Goal: Check status: Check status

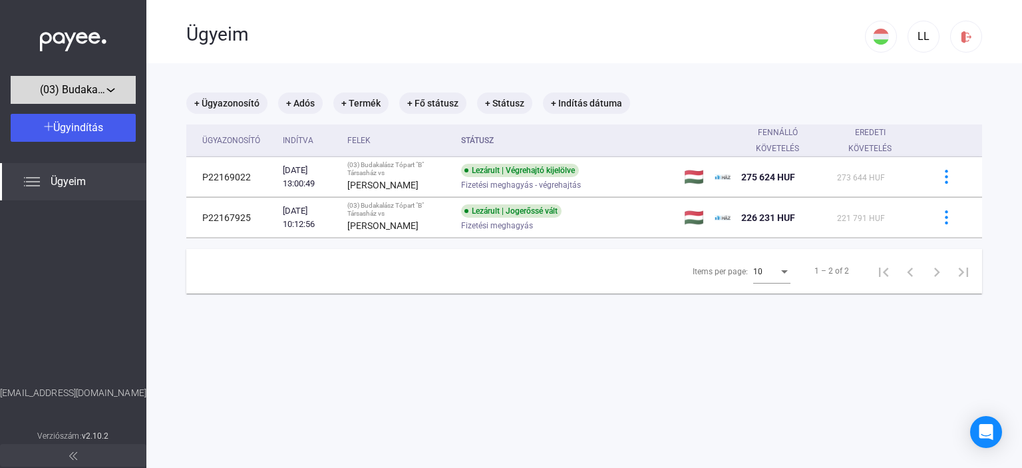
click at [75, 90] on span "(03) Budakalász Tópart "B" Társasház" at bounding box center [73, 90] width 67 height 16
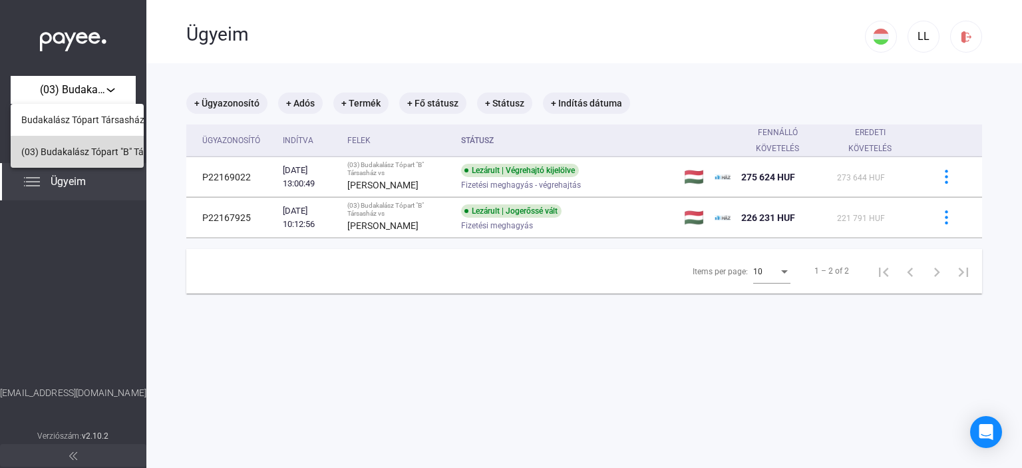
click at [70, 149] on span "(03) Budakalász Tópart "B" Társasház" at bounding box center [99, 152] width 156 height 16
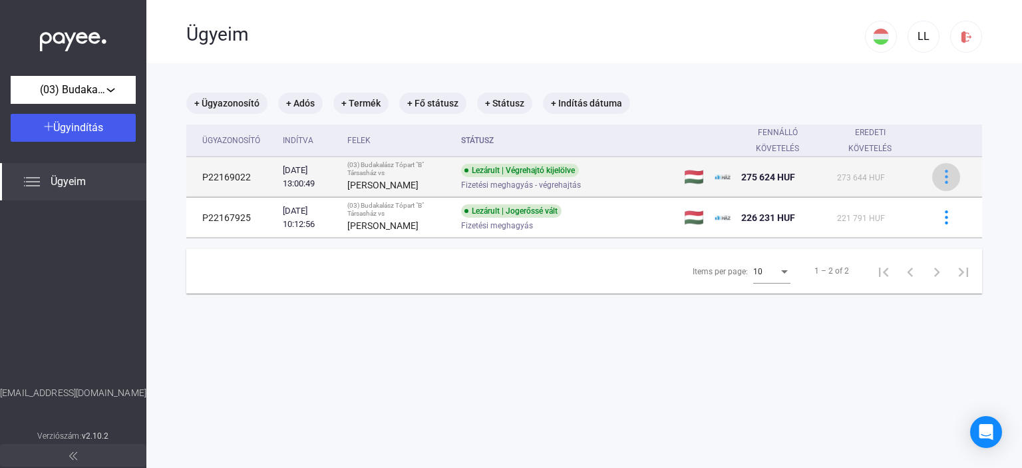
click at [940, 176] on img at bounding box center [947, 177] width 14 height 14
click at [938, 176] on div at bounding box center [511, 234] width 1022 height 468
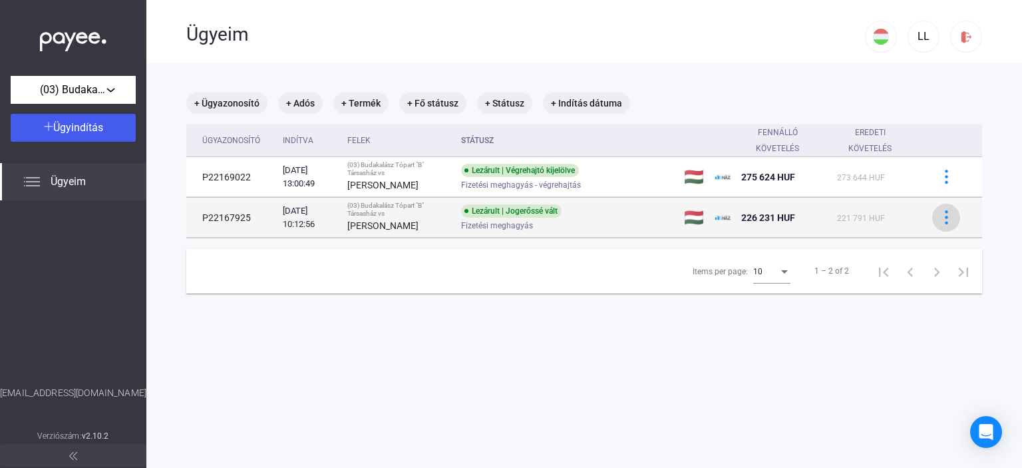
click at [937, 229] on button at bounding box center [947, 218] width 28 height 28
click at [937, 229] on div at bounding box center [511, 234] width 1022 height 468
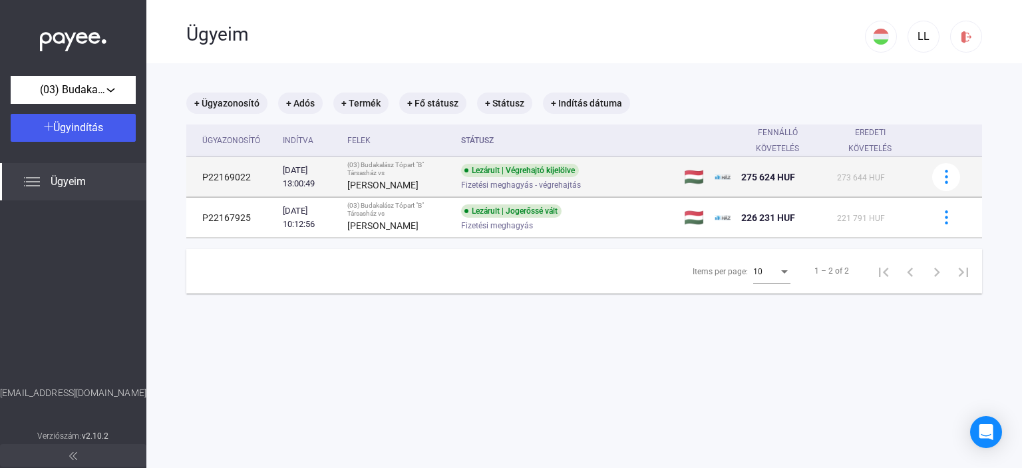
click at [312, 186] on div "[DATE] 13:00:49" at bounding box center [310, 177] width 54 height 27
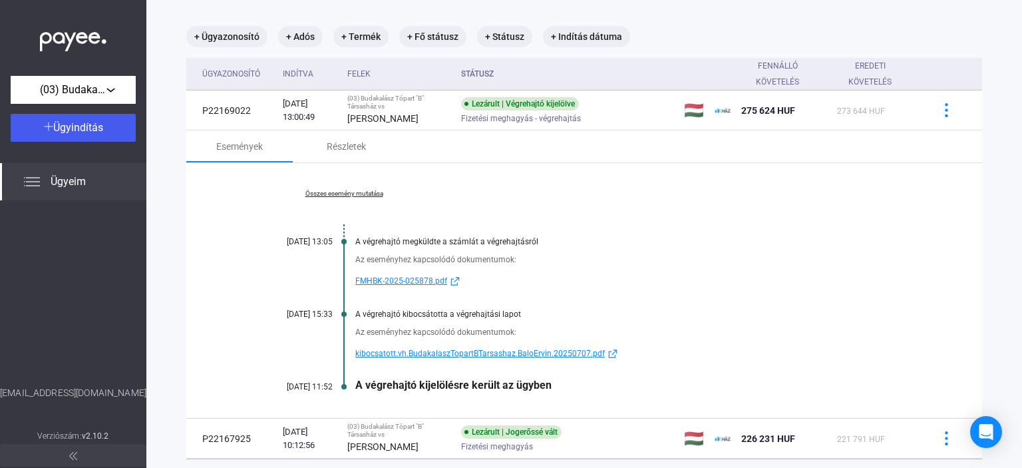
scroll to position [133, 0]
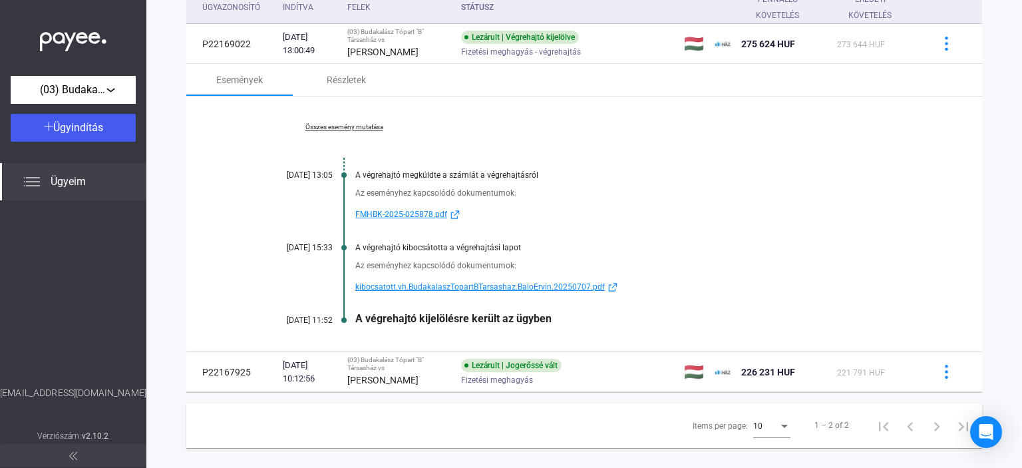
click at [407, 216] on span "FMHBK-2025-025878.pdf" at bounding box center [401, 214] width 92 height 16
click at [578, 284] on span "kibocsatott.vh.BudakalaszTopartBTarsashaz.BaloErvin.20250707.pdf" at bounding box center [480, 287] width 250 height 16
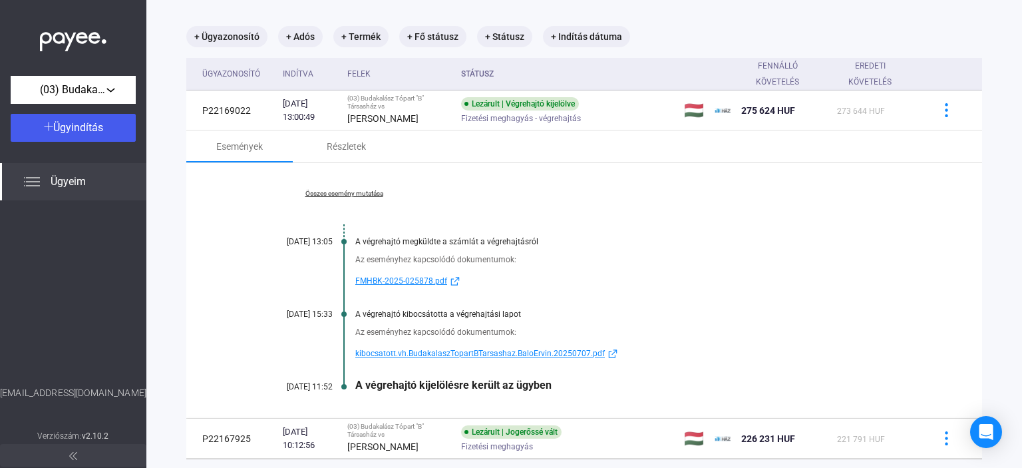
scroll to position [152, 0]
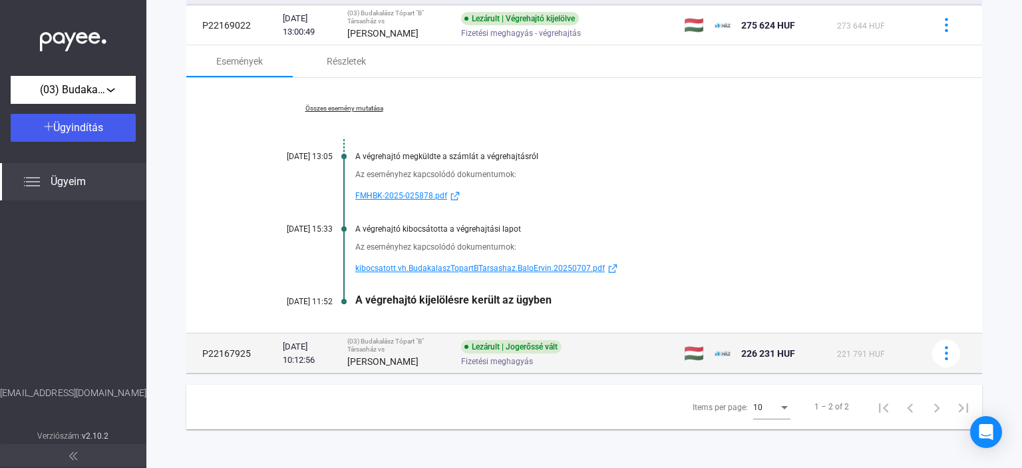
click at [622, 353] on div "Lezárult | Jogerőssé vált Fizetési meghagyás" at bounding box center [567, 353] width 212 height 26
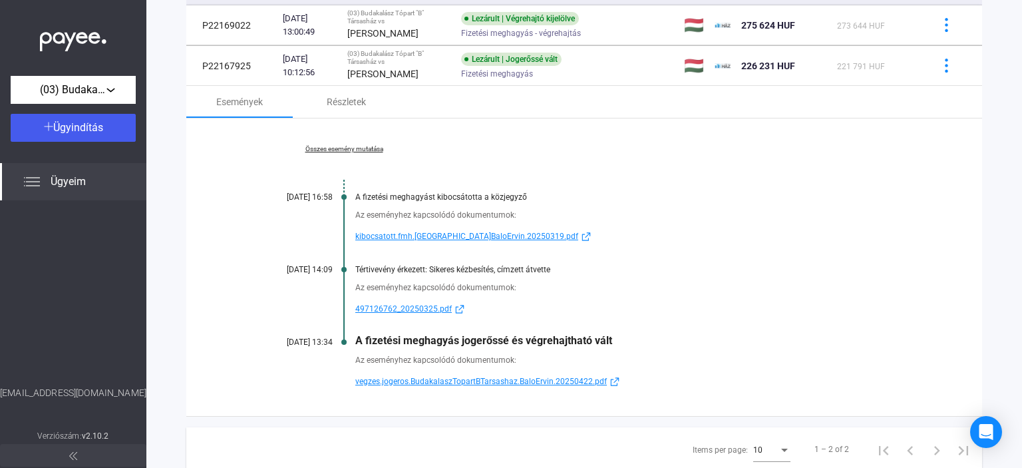
click at [423, 310] on span "497126762_20250325.pdf" at bounding box center [403, 309] width 97 height 16
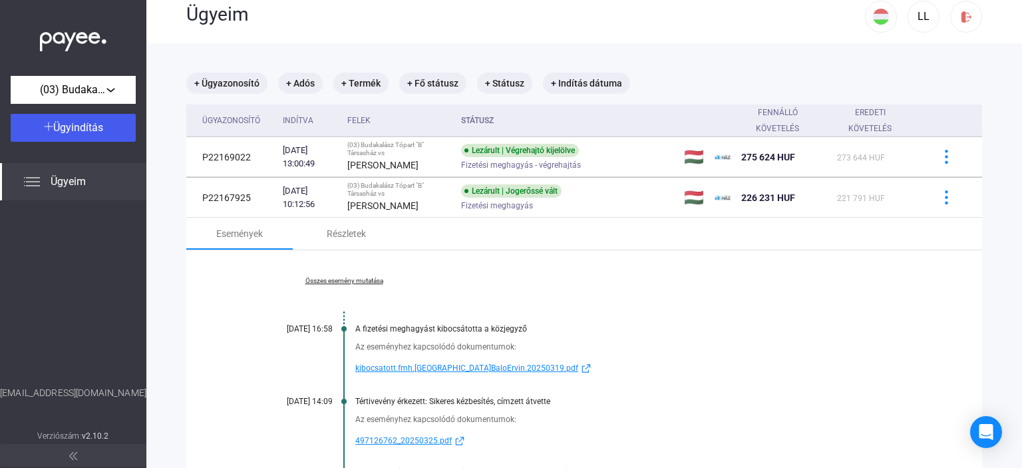
scroll to position [0, 0]
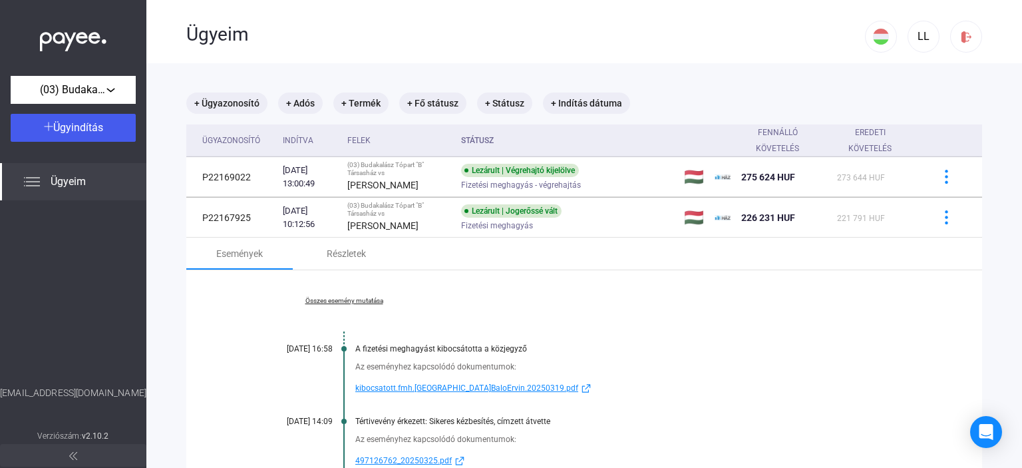
click at [537, 263] on div "Események Részletek" at bounding box center [584, 254] width 796 height 32
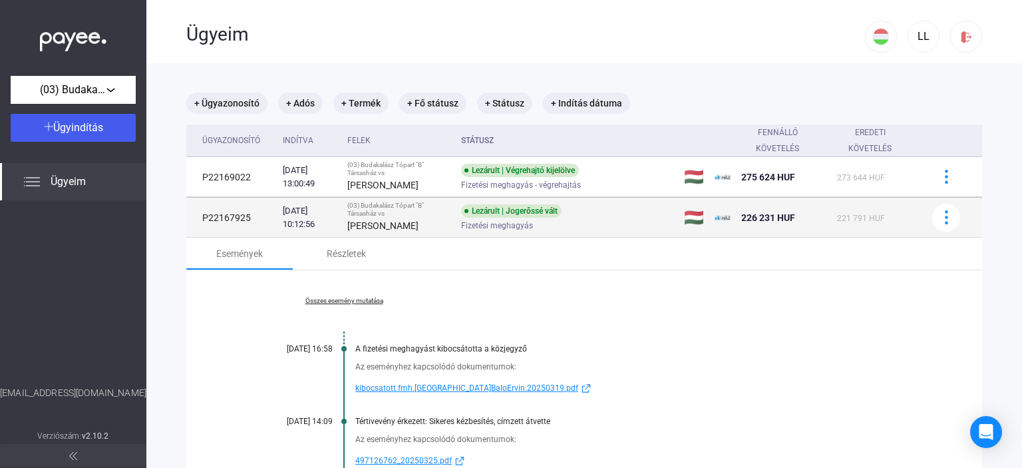
click at [622, 211] on div "Lezárult | Jogerőssé vált Fizetési meghagyás" at bounding box center [567, 217] width 212 height 26
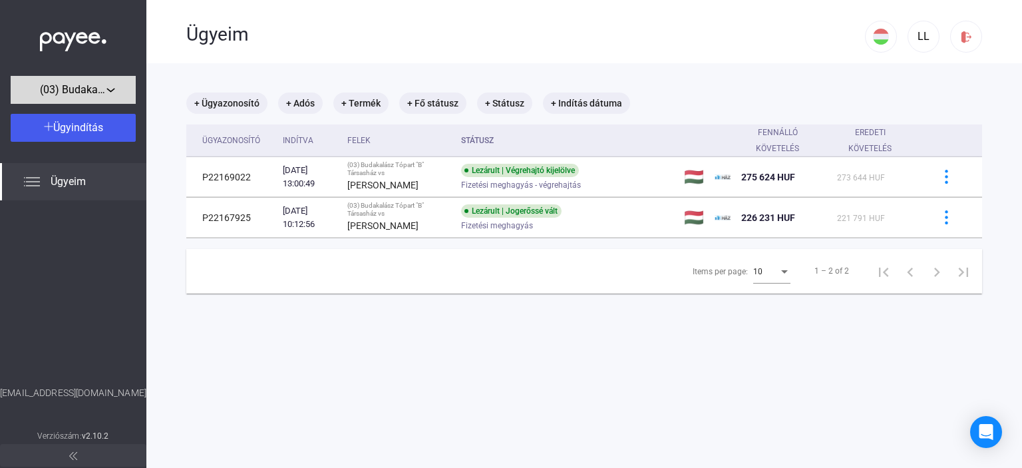
click at [85, 90] on span "(03) Budakalász Tópart "B" Társasház" at bounding box center [73, 90] width 67 height 16
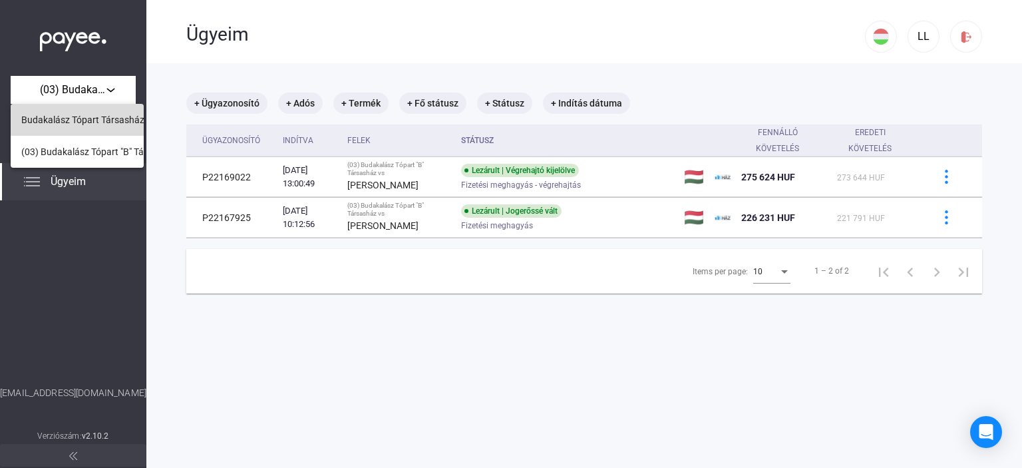
click at [83, 116] on span "Budakalász Tópart Társasház" at bounding box center [82, 120] width 123 height 16
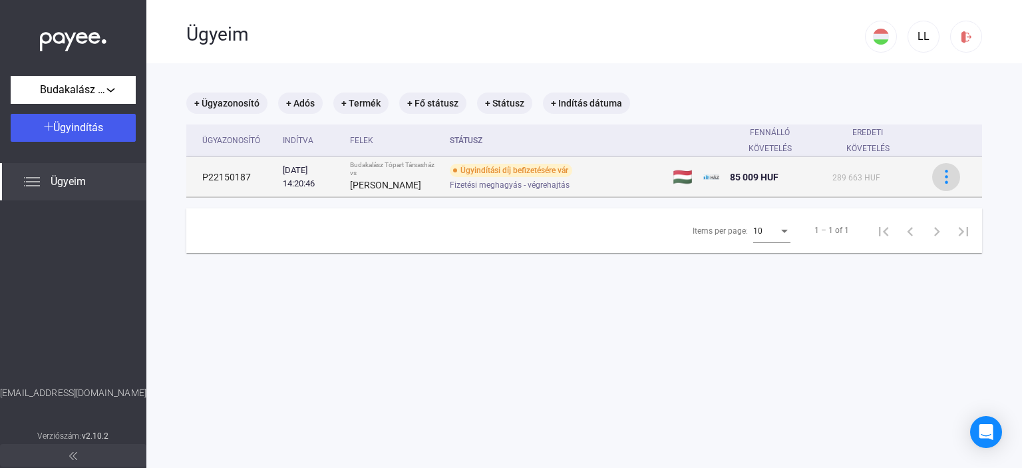
click at [940, 178] on img at bounding box center [947, 177] width 14 height 14
click at [937, 178] on div at bounding box center [511, 234] width 1022 height 468
click at [592, 175] on div "Ügyindítási díj befizetésére vár Fizetési meghagyás - végrehajtás" at bounding box center [556, 177] width 212 height 26
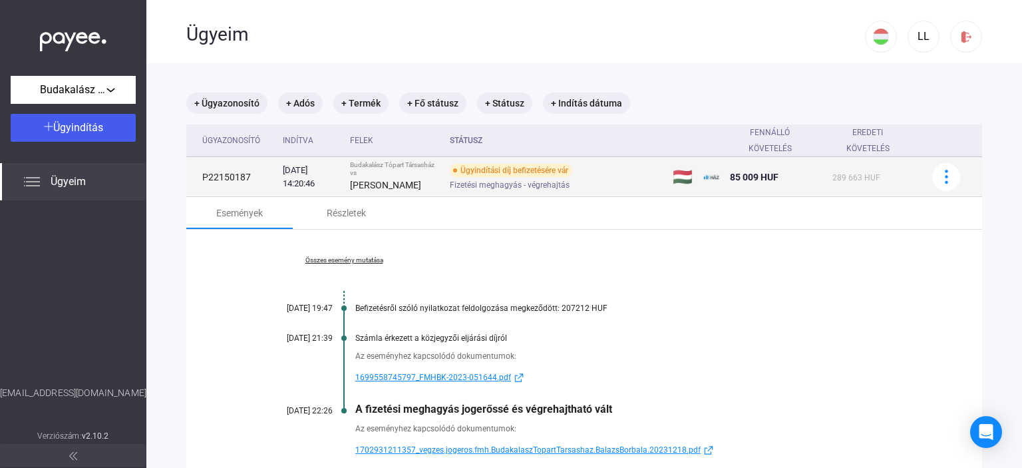
click at [592, 175] on div "Ügyindítási díj befizetésére vár Fizetési meghagyás - végrehajtás" at bounding box center [556, 177] width 212 height 26
